Goal: Transaction & Acquisition: Purchase product/service

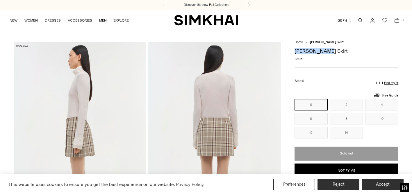
drag, startPoint x: 308, startPoint y: 54, endPoint x: 293, endPoint y: 51, distance: 15.1
